Goal: Task Accomplishment & Management: Manage account settings

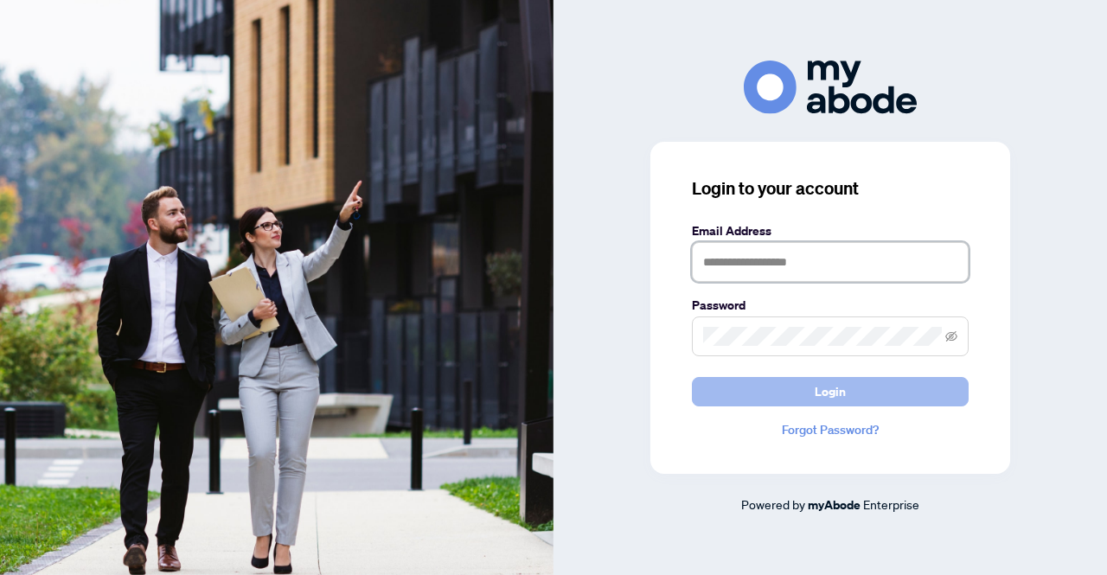
type input "**********"
click at [803, 384] on button "Login" at bounding box center [830, 391] width 277 height 29
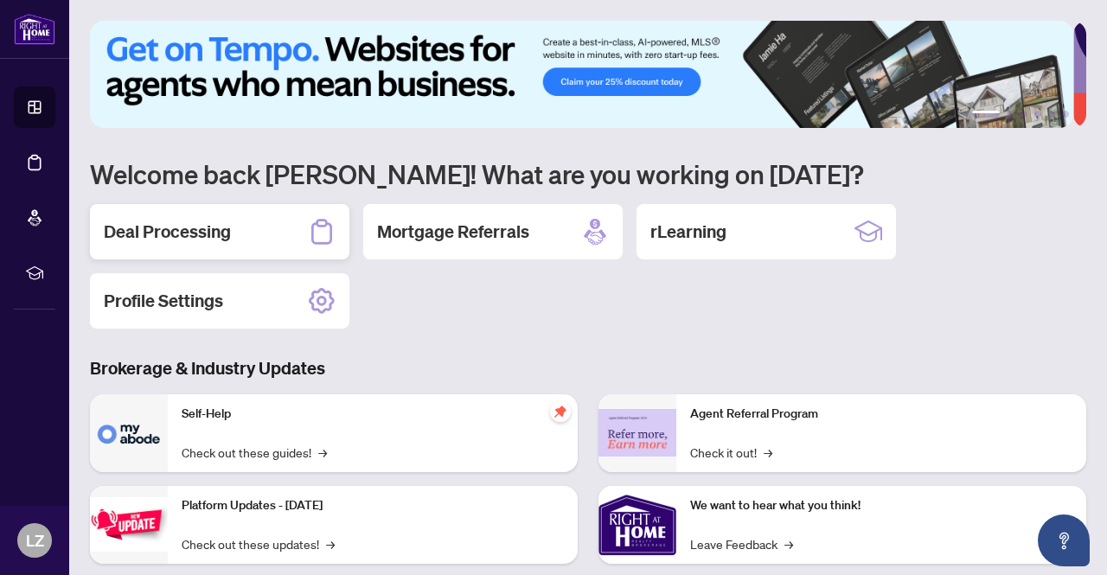
click at [185, 234] on h2 "Deal Processing" at bounding box center [167, 232] width 127 height 24
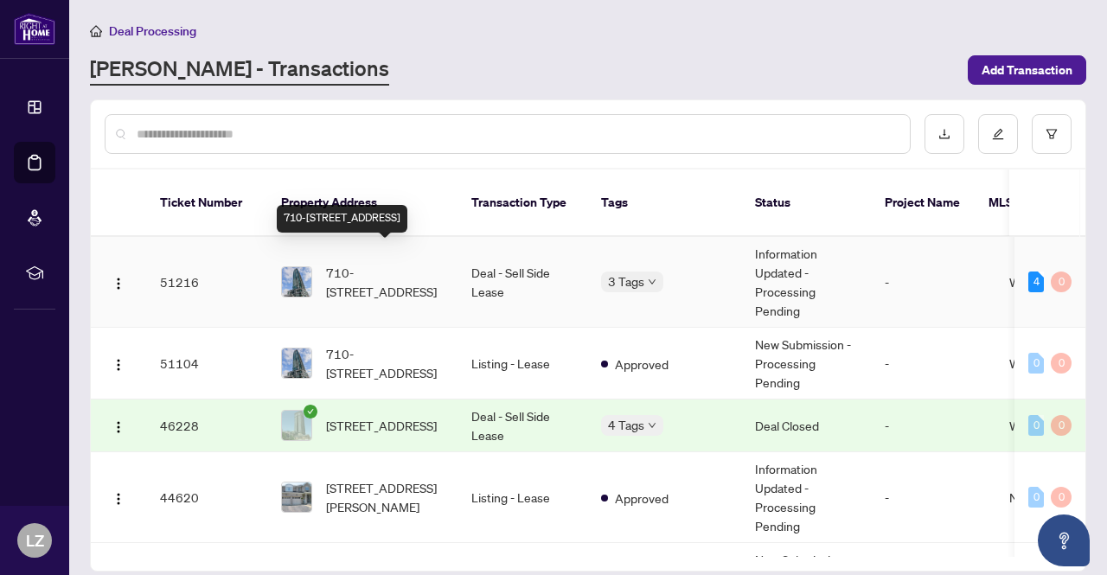
click at [388, 272] on span "710-[STREET_ADDRESS]" at bounding box center [385, 282] width 118 height 38
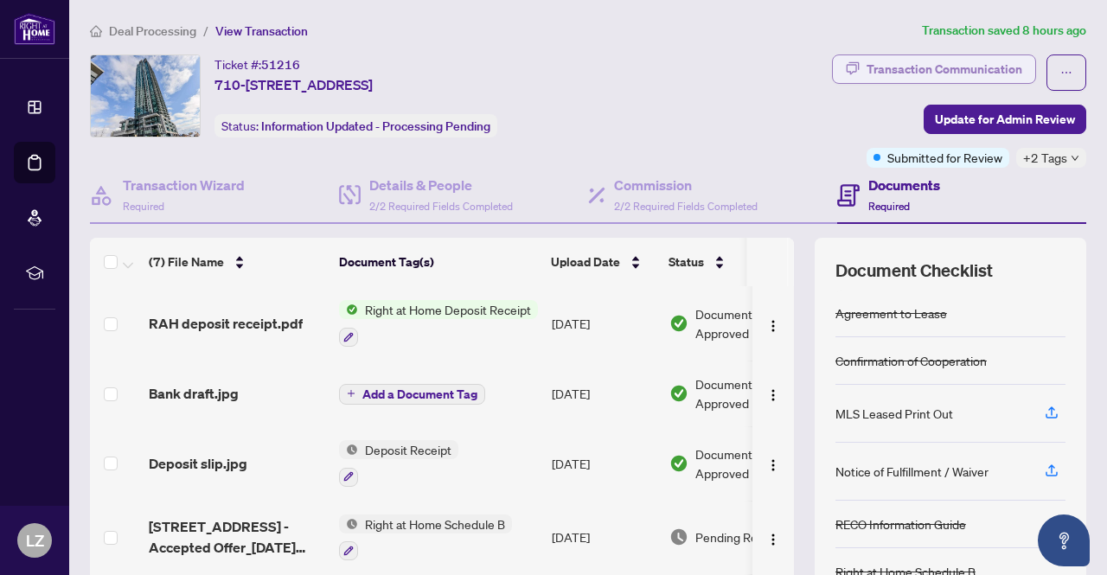
click at [953, 70] on div "Transaction Communication" at bounding box center [945, 69] width 156 height 28
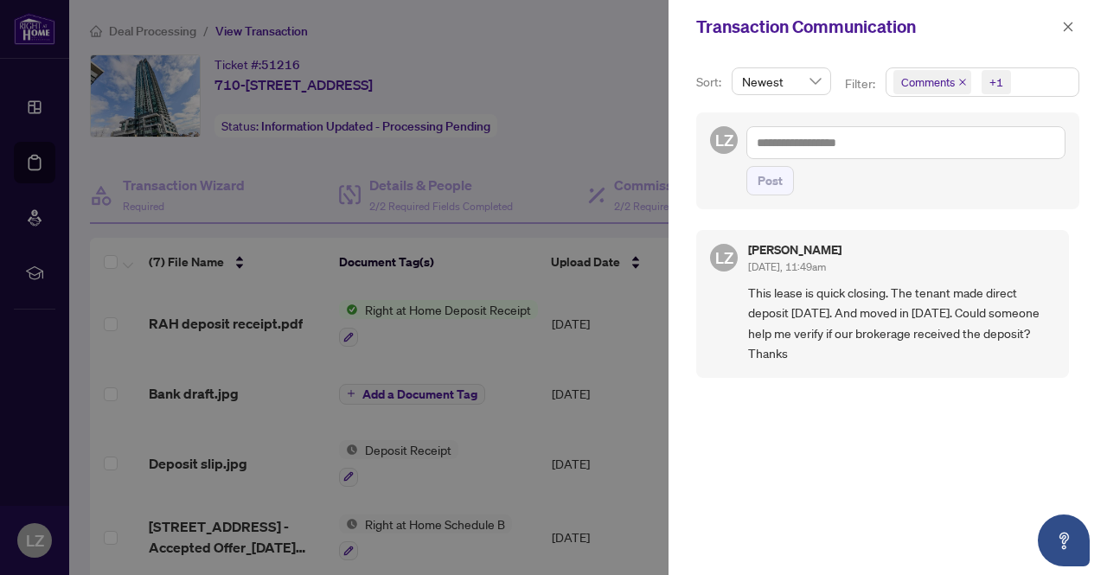
click at [618, 120] on div at bounding box center [553, 287] width 1107 height 575
click at [624, 118] on div at bounding box center [553, 287] width 1107 height 575
click at [1072, 30] on icon "close" at bounding box center [1068, 27] width 12 height 12
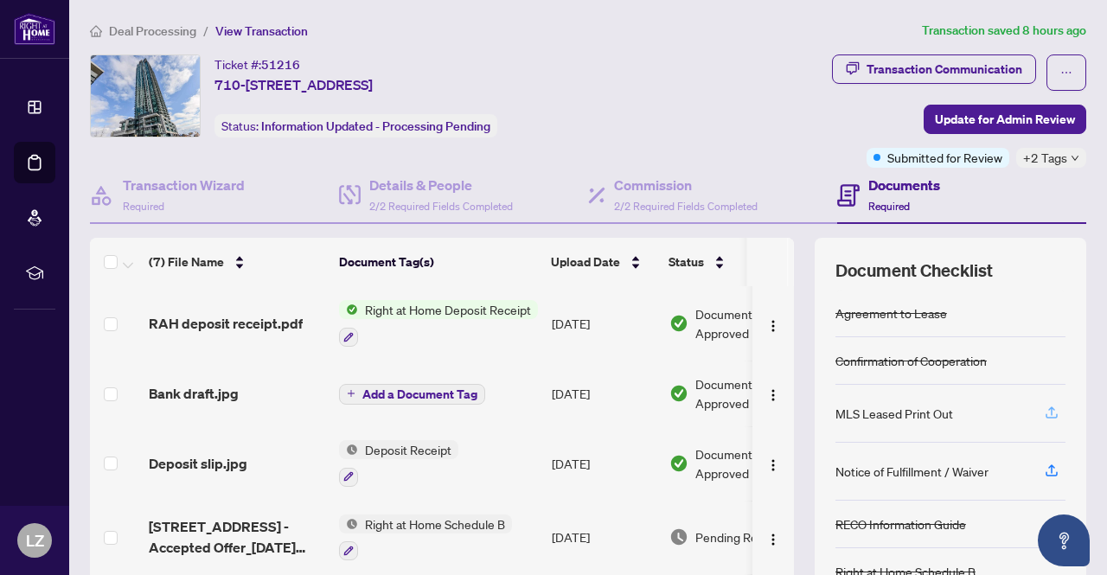
click at [1046, 414] on icon "button" at bounding box center [1052, 415] width 12 height 4
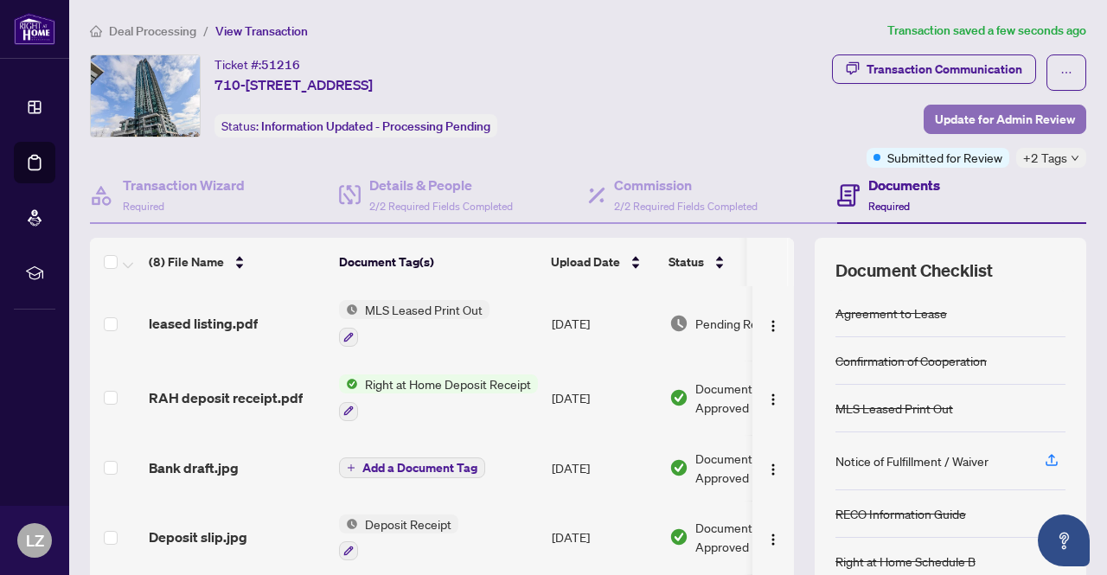
click at [989, 128] on span "Update for Admin Review" at bounding box center [1005, 120] width 140 height 28
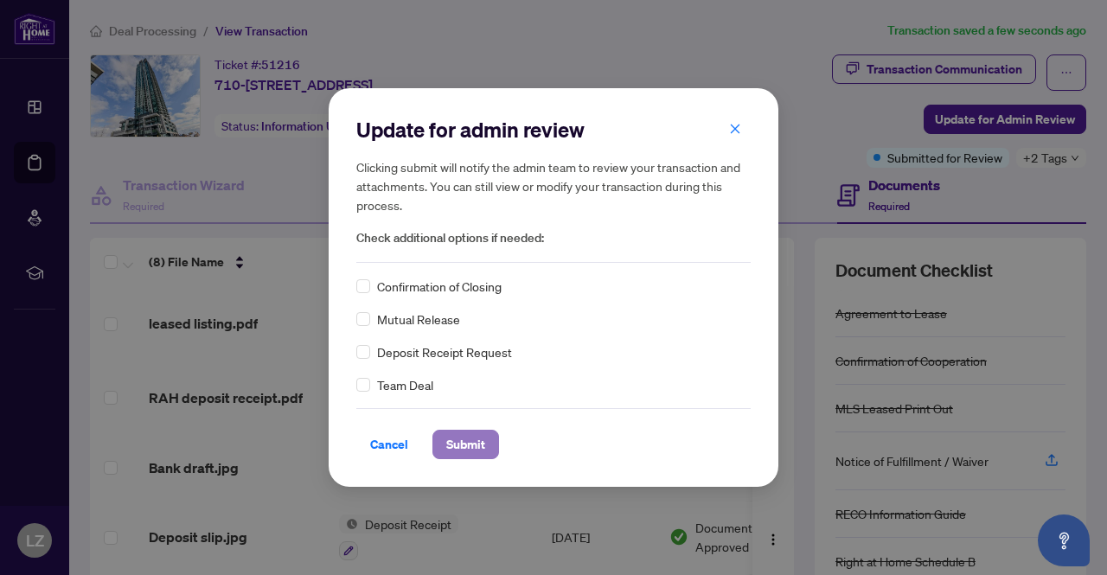
click at [484, 444] on span "Submit" at bounding box center [465, 445] width 39 height 28
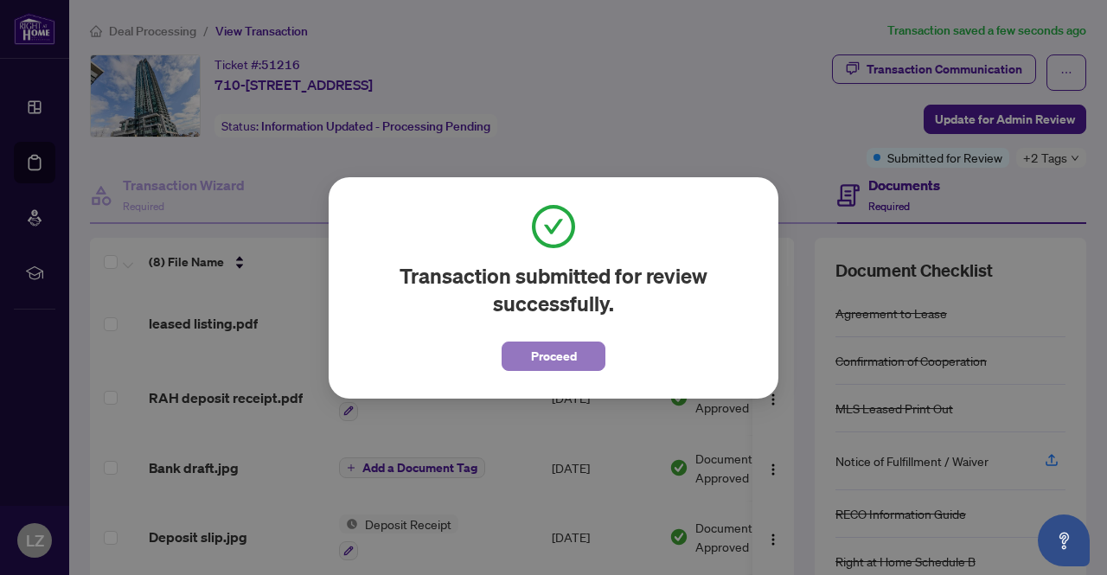
click at [569, 359] on span "Proceed" at bounding box center [554, 356] width 46 height 28
